Goal: Task Accomplishment & Management: Use online tool/utility

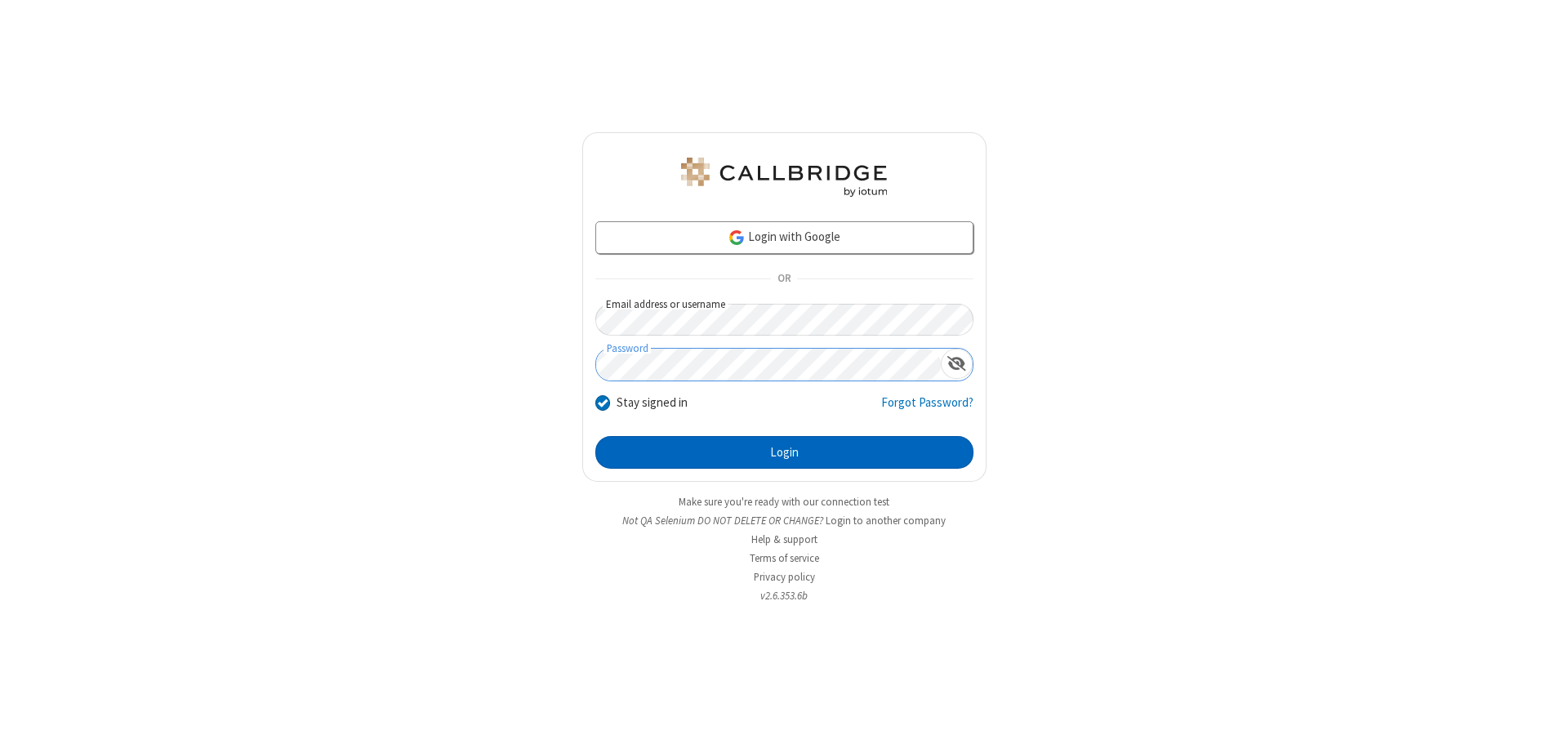
click at [784, 453] on button "Login" at bounding box center [784, 453] width 378 height 33
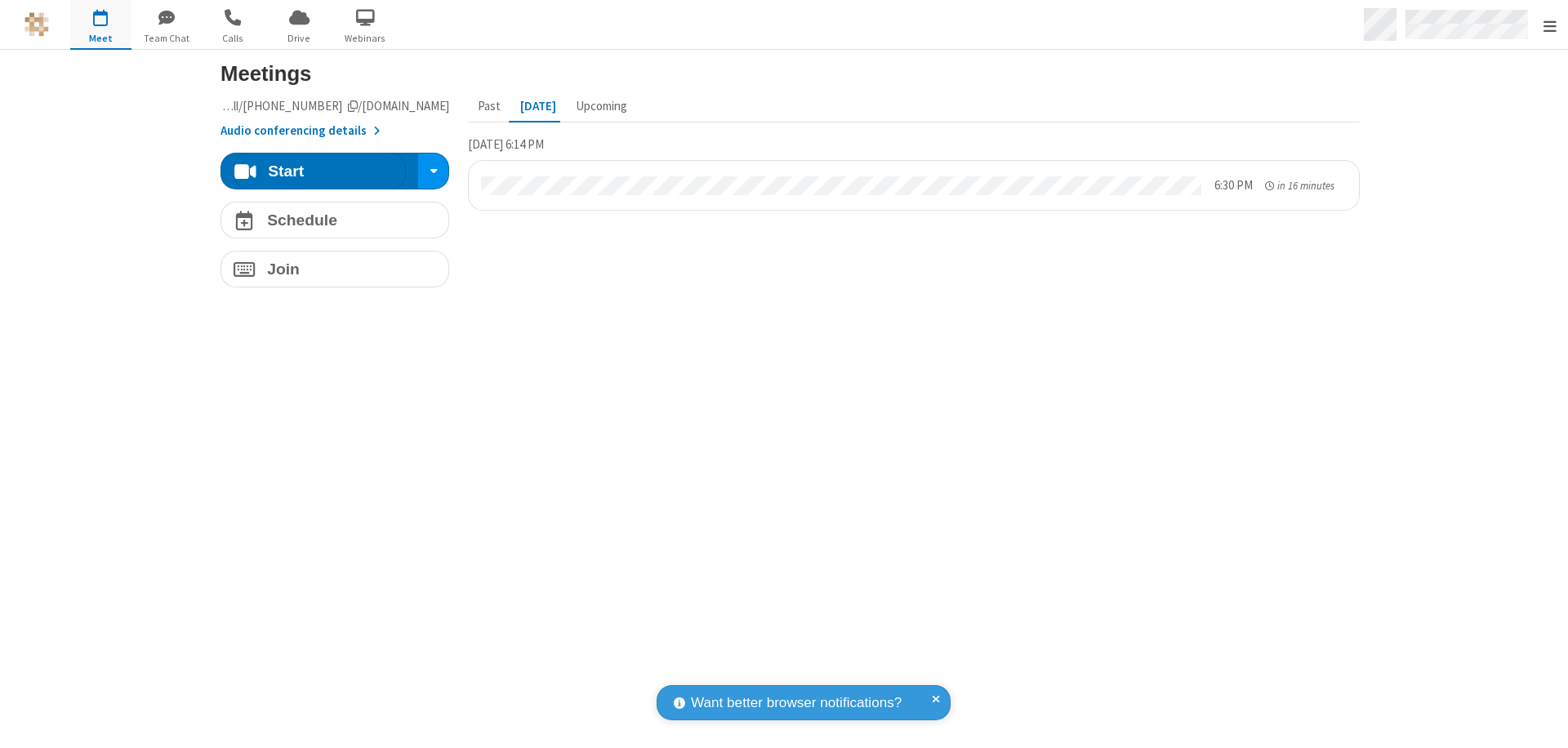
click at [1549, 26] on span "Open menu" at bounding box center [1551, 26] width 13 height 16
click at [299, 38] on span "Drive" at bounding box center [299, 39] width 61 height 15
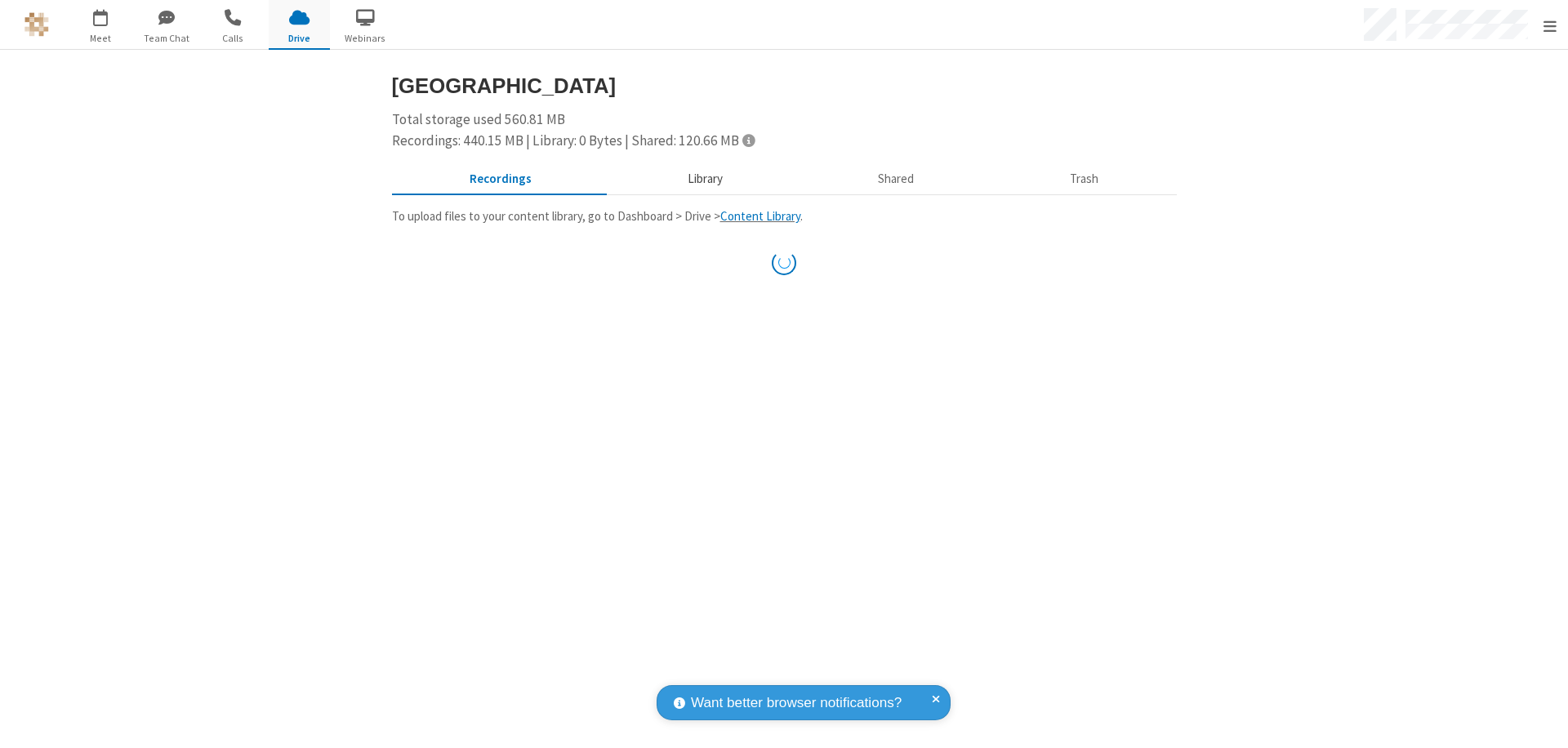
click at [696, 179] on button "Library" at bounding box center [705, 179] width 191 height 31
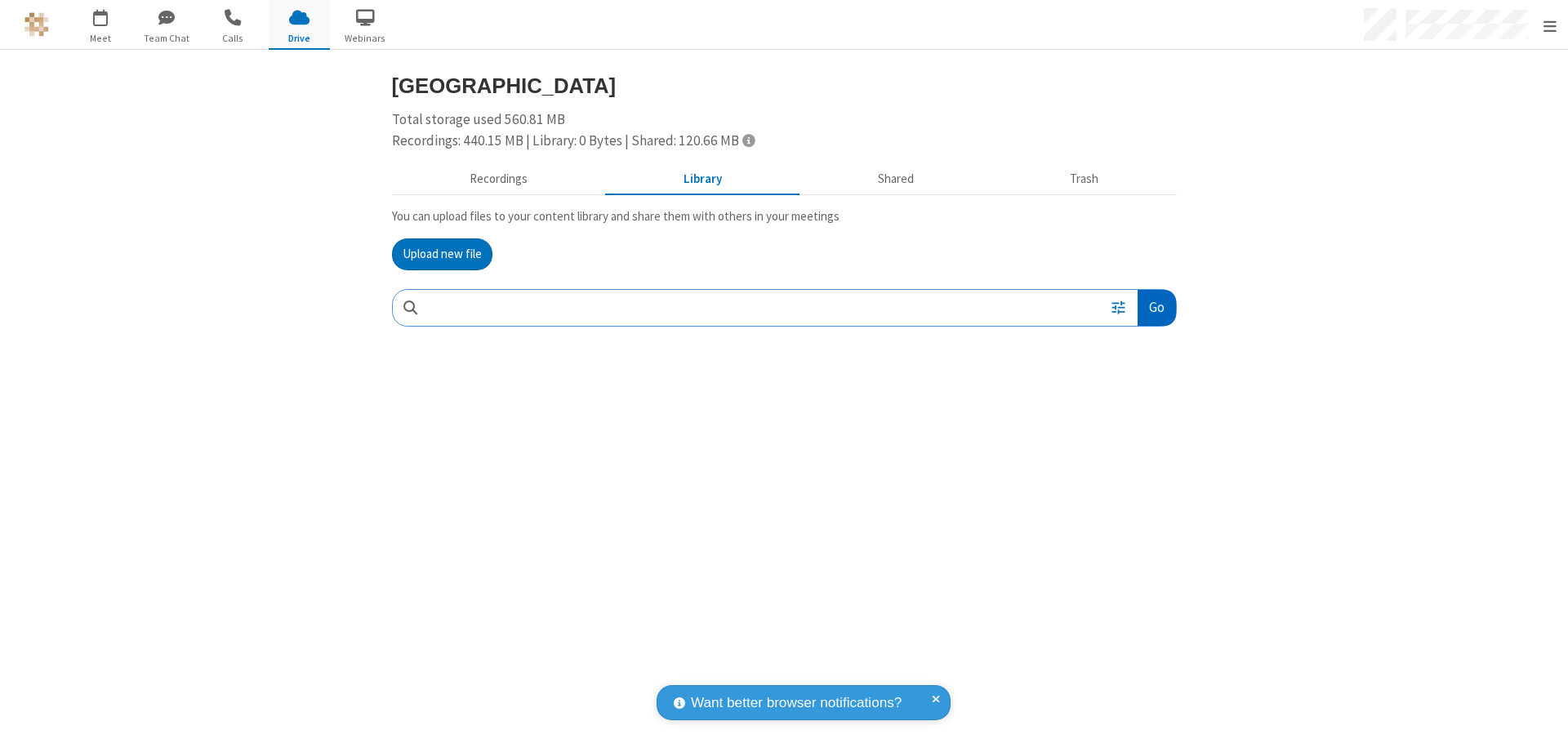
click at [1150, 307] on button "Go" at bounding box center [1156, 308] width 38 height 37
click at [435, 254] on button "Upload new file" at bounding box center [442, 255] width 100 height 33
